Goal: Navigation & Orientation: Find specific page/section

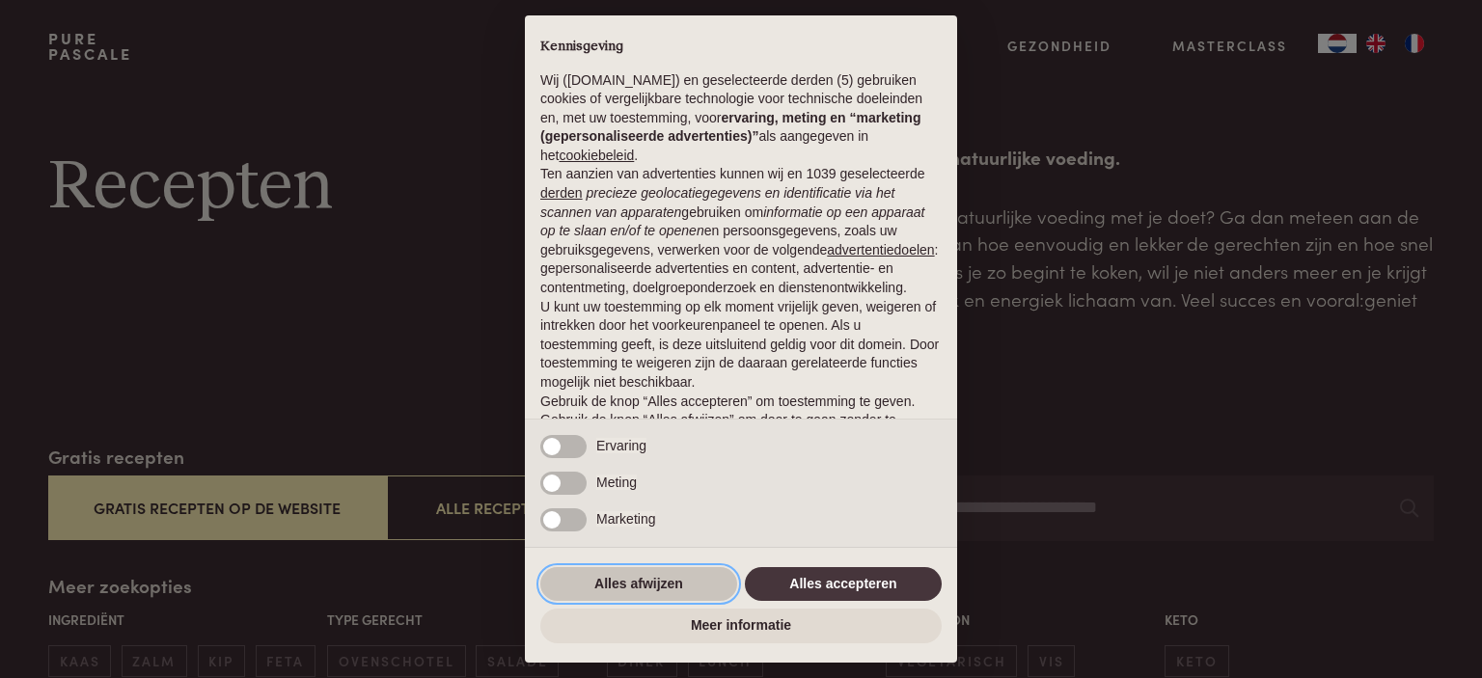
click at [636, 586] on button "Alles afwijzen" at bounding box center [638, 584] width 197 height 35
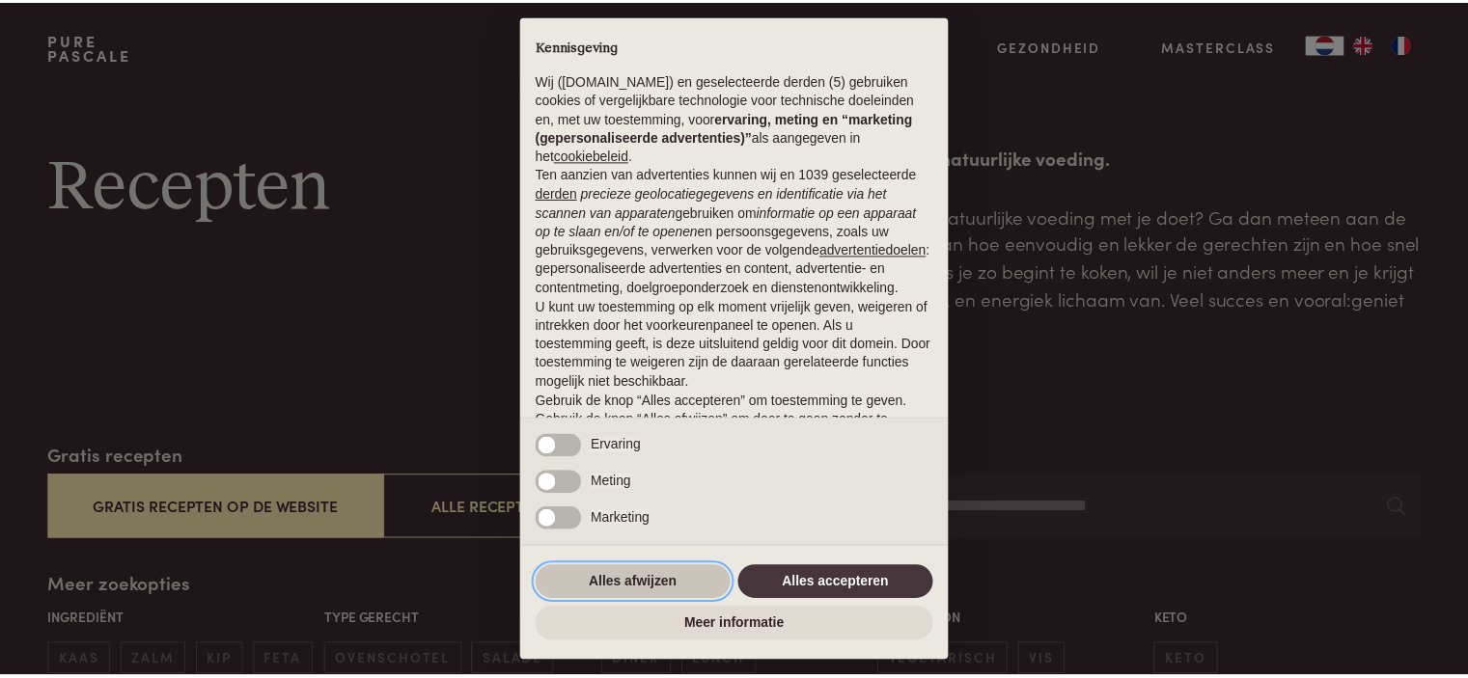
scroll to position [96, 0]
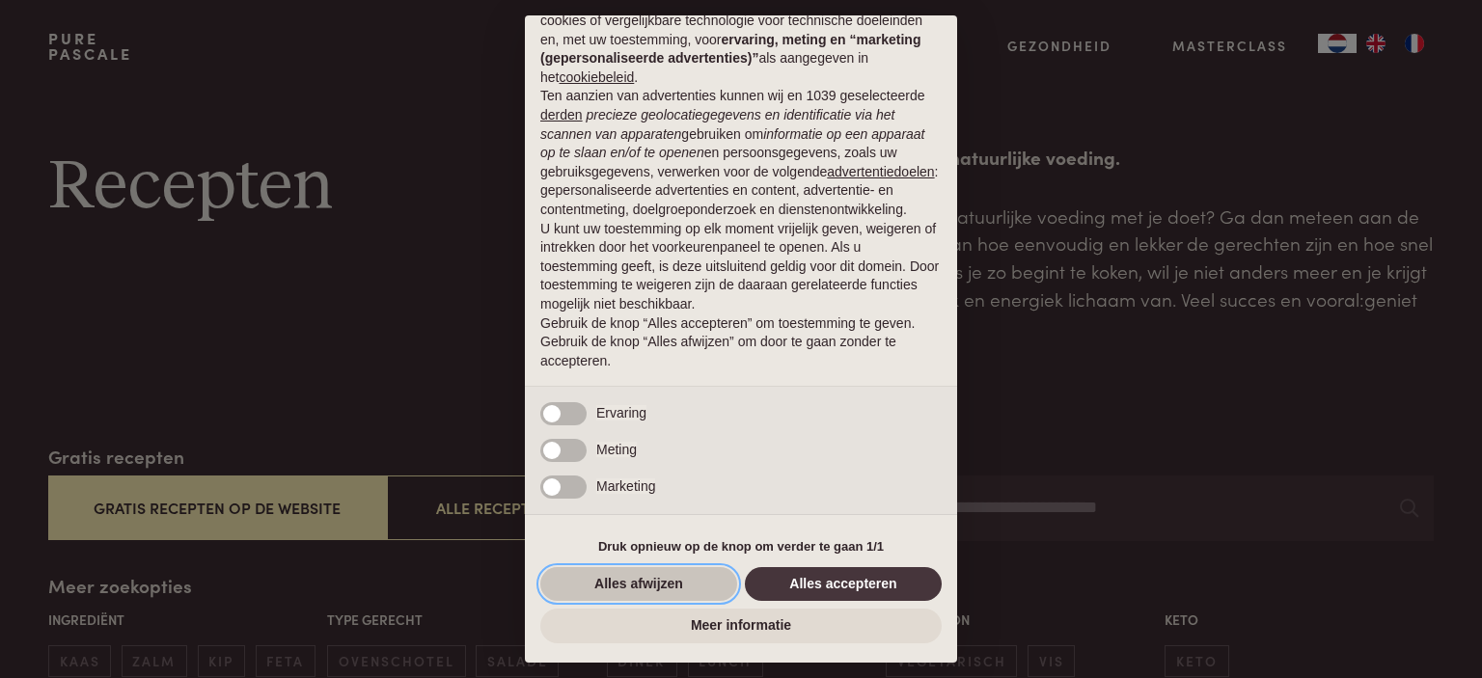
click at [618, 574] on button "Alles afwijzen" at bounding box center [638, 584] width 197 height 35
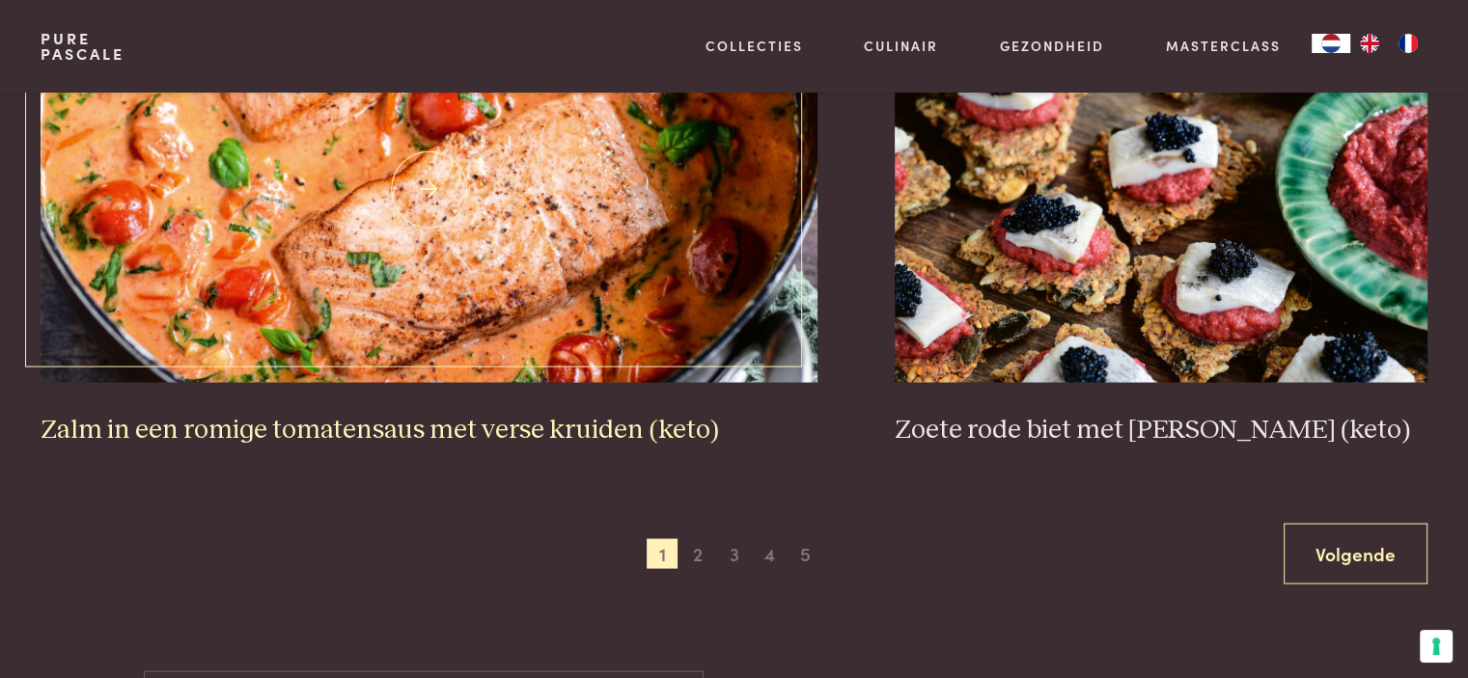
scroll to position [3763, 0]
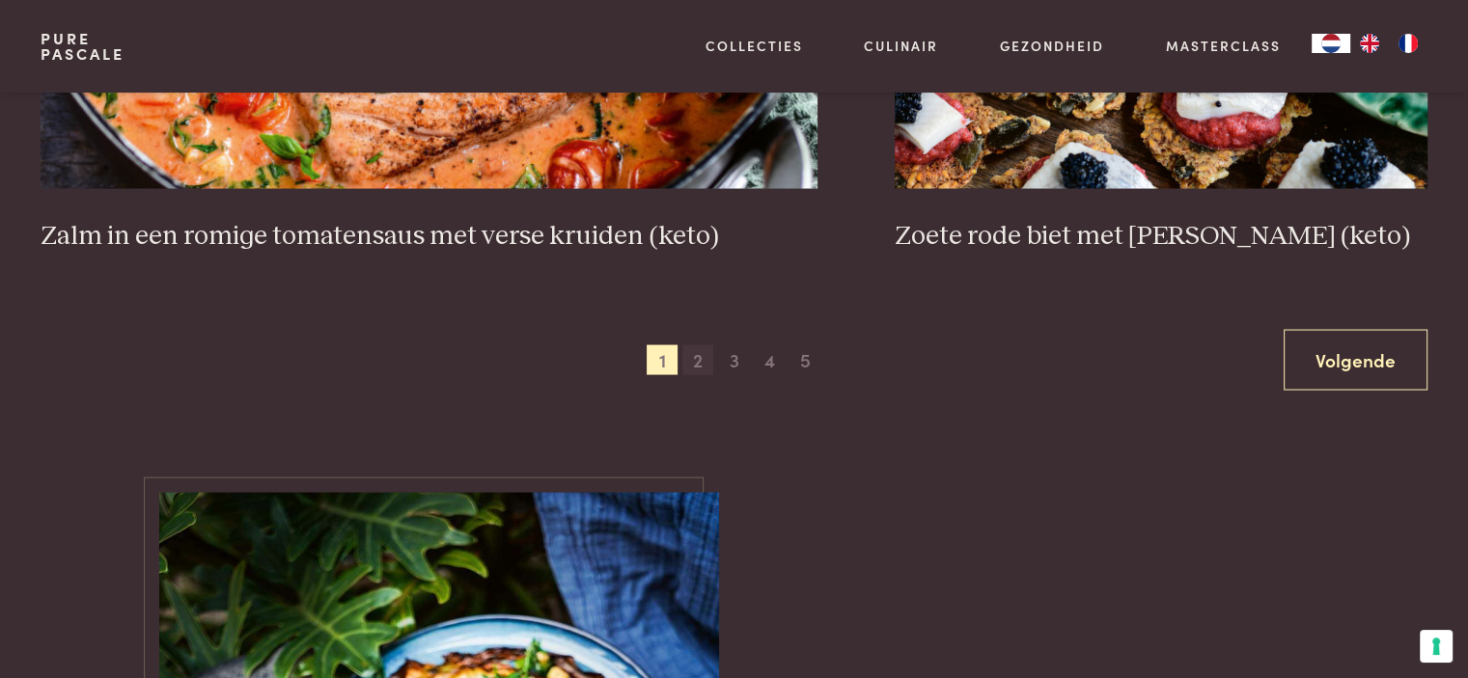
click at [695, 362] on span "2" at bounding box center [697, 360] width 31 height 31
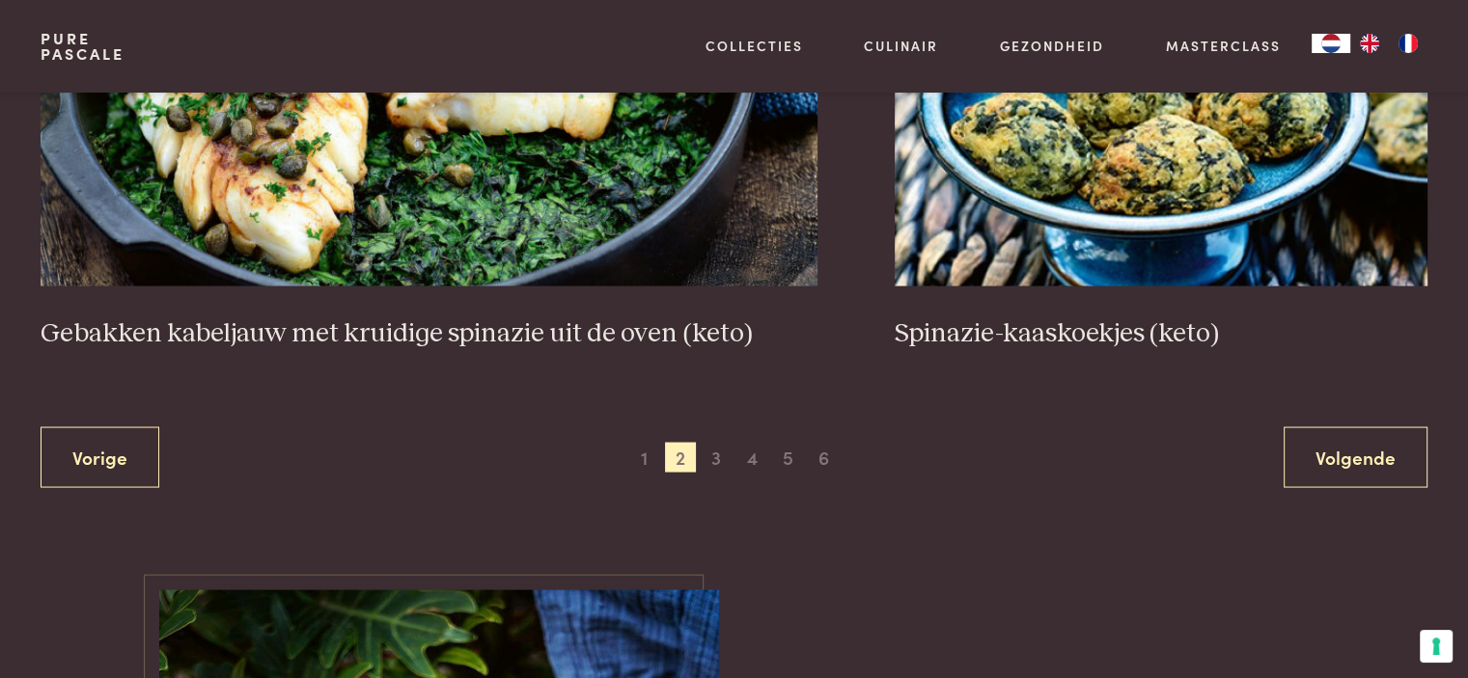
scroll to position [3820, 0]
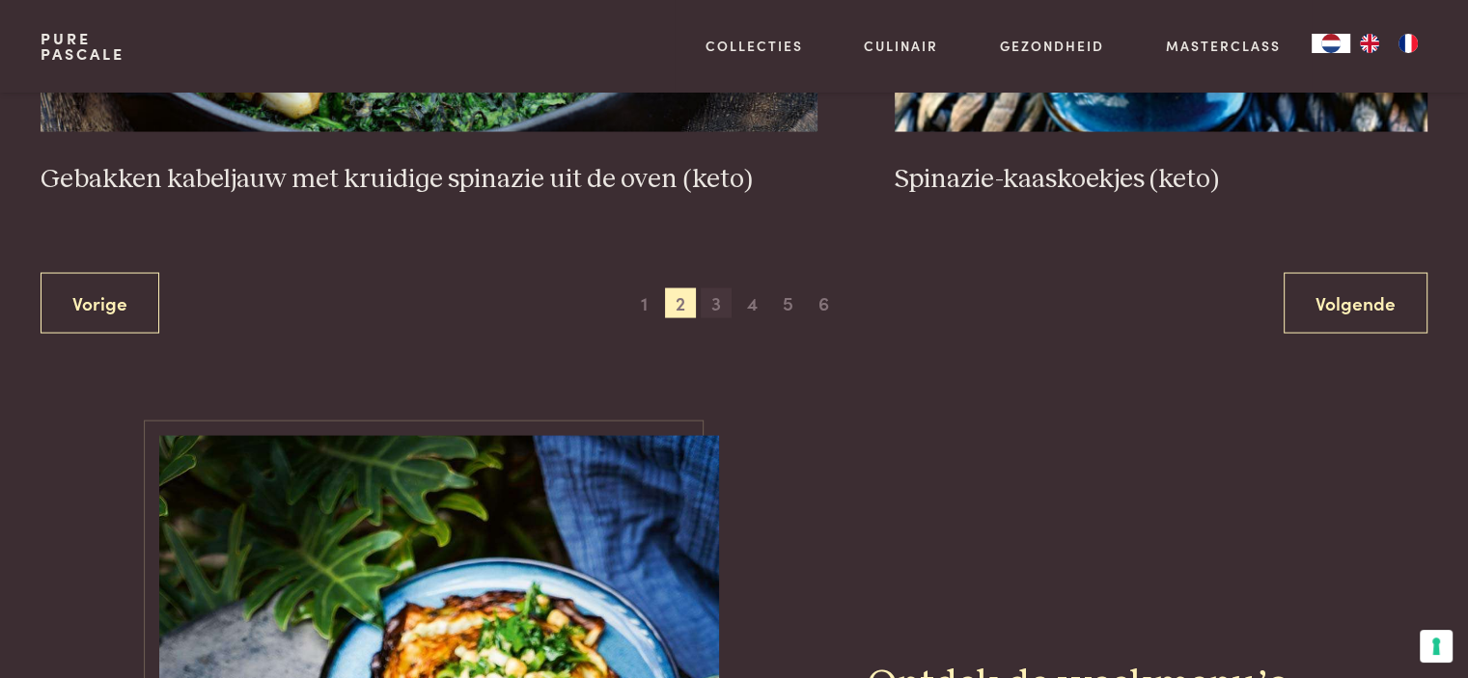
click at [703, 310] on span "3" at bounding box center [716, 304] width 31 height 31
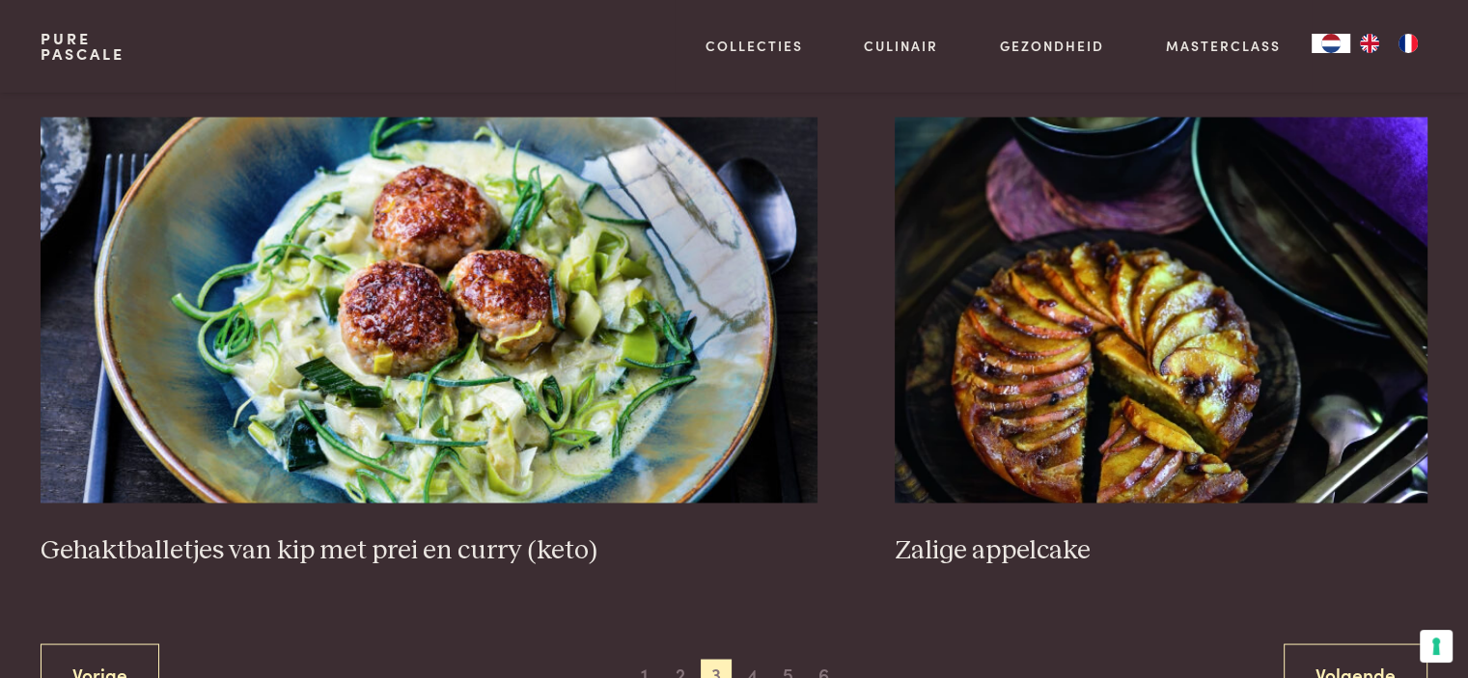
scroll to position [3627, 0]
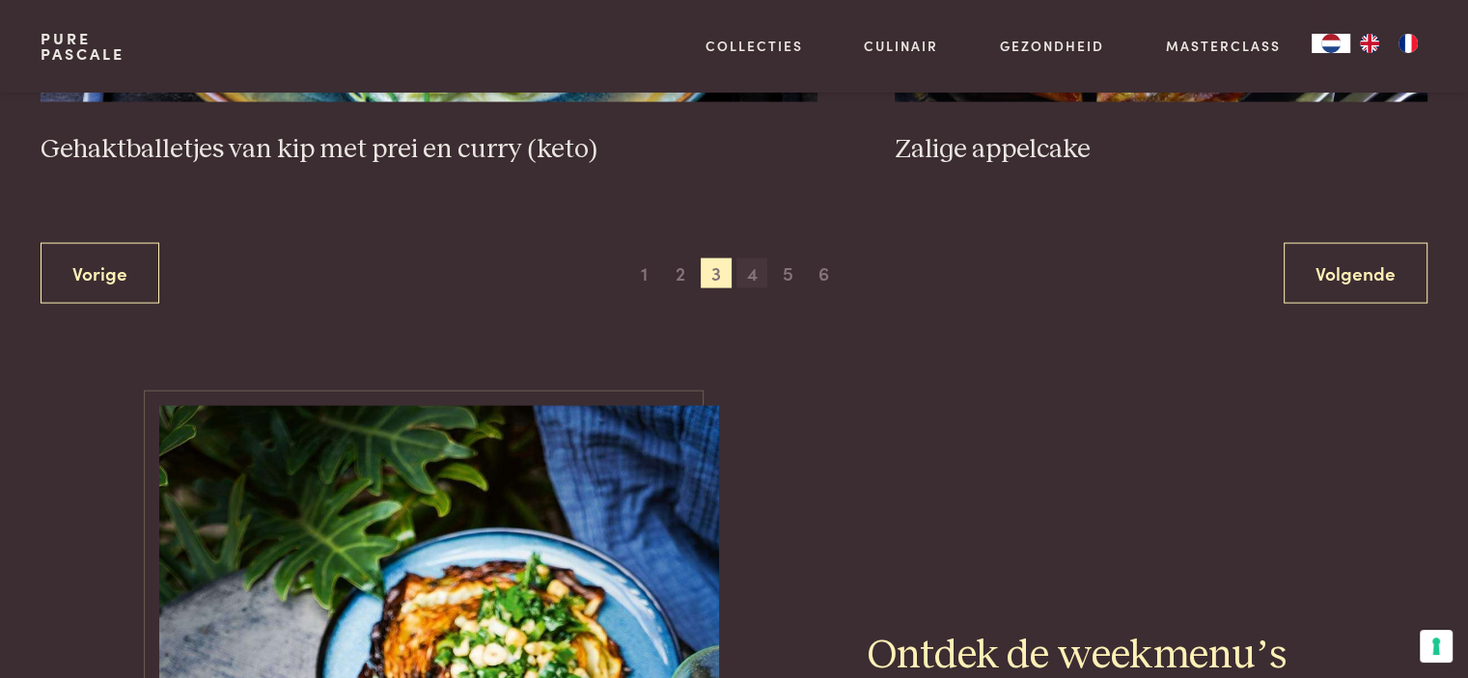
click at [752, 270] on span "4" at bounding box center [751, 274] width 31 height 31
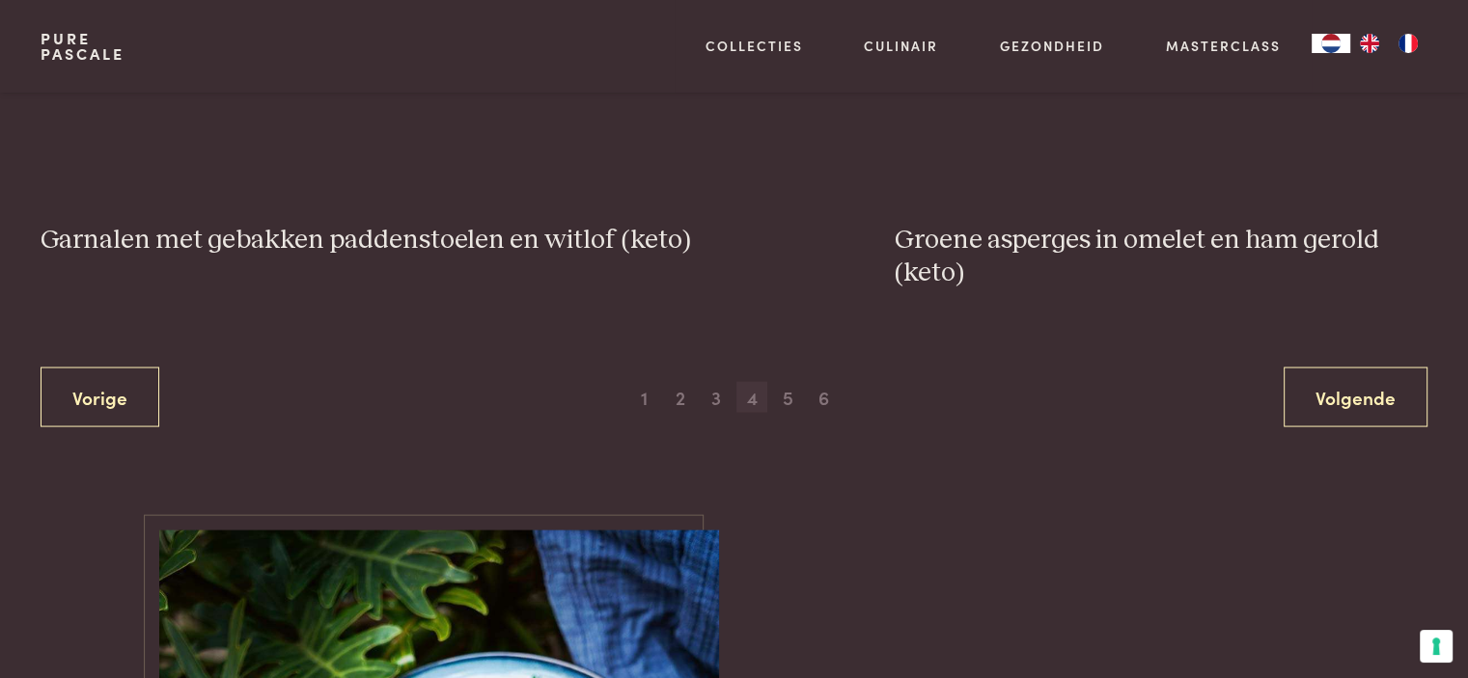
scroll to position [3820, 0]
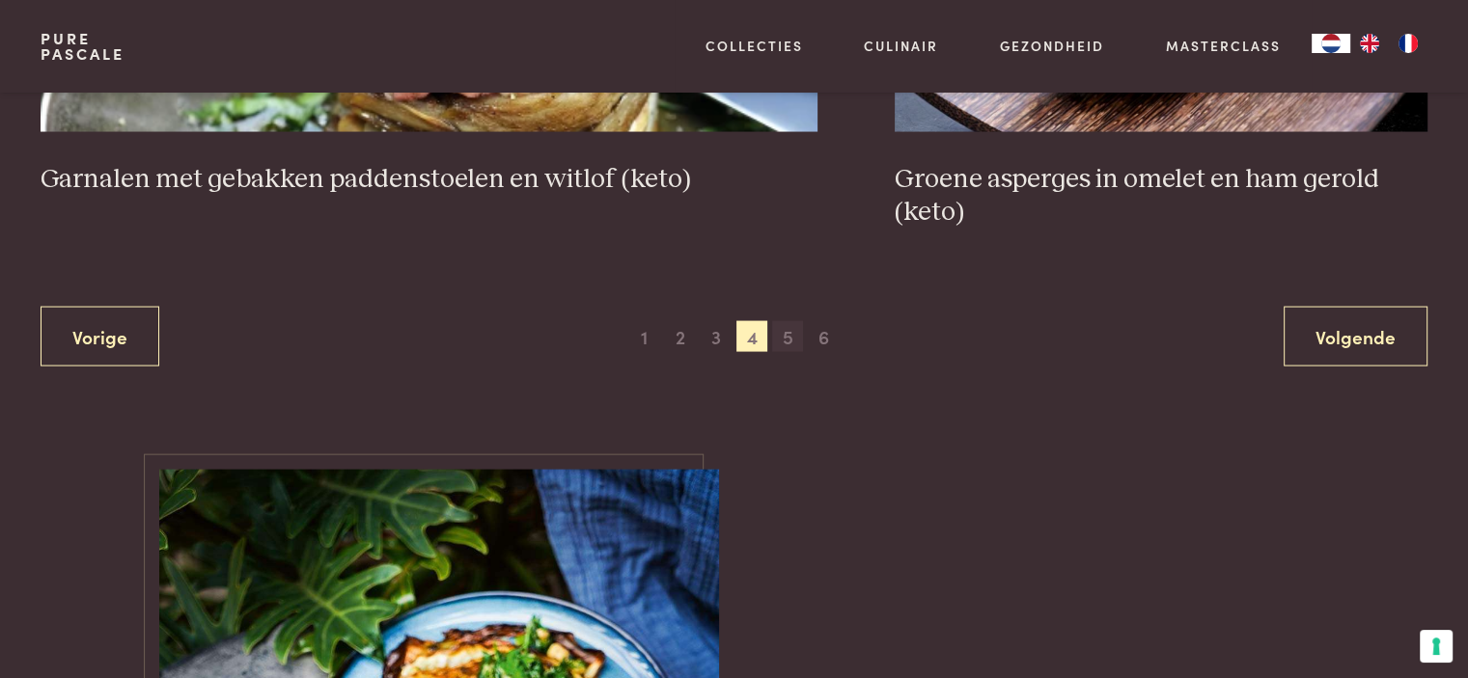
click at [783, 331] on span "5" at bounding box center [787, 336] width 31 height 31
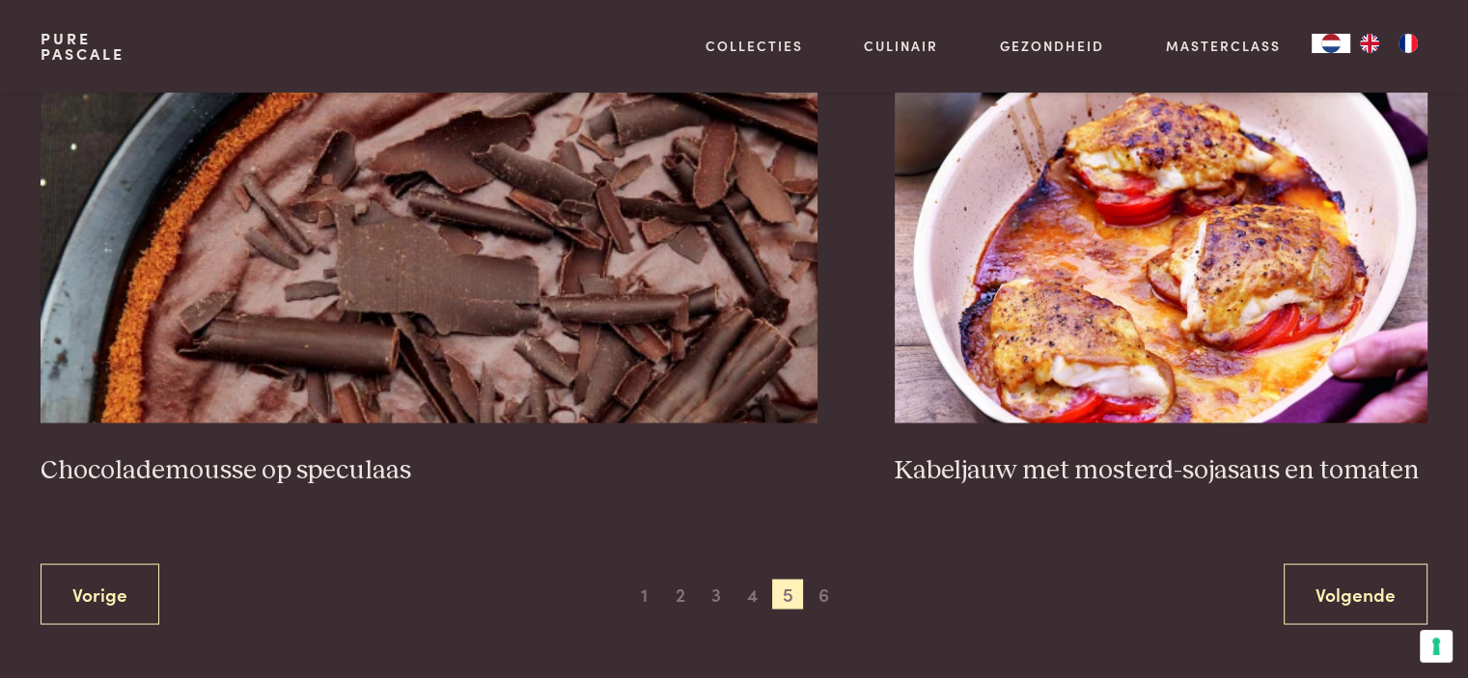
scroll to position [3531, 0]
